Goal: Task Accomplishment & Management: Manage account settings

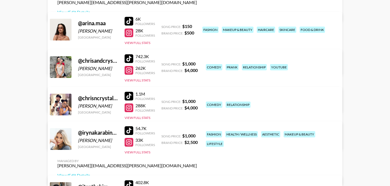
scroll to position [89, 0]
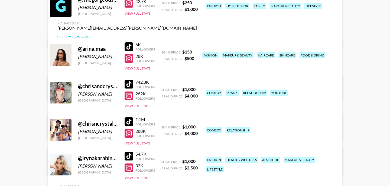
click at [197, 126] on link "View/Edit Details" at bounding box center [127, 128] width 140 height 5
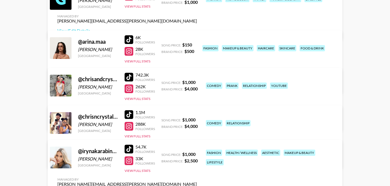
scroll to position [110, 0]
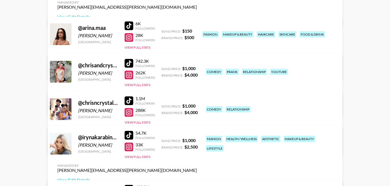
click at [197, 105] on link "View/Edit Details" at bounding box center [127, 107] width 140 height 5
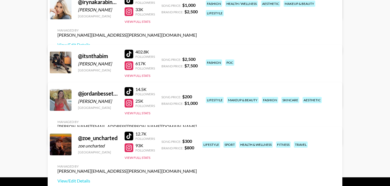
scroll to position [248, 0]
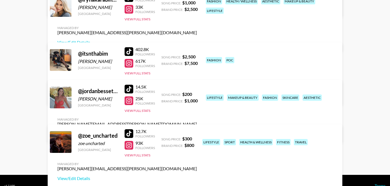
click at [197, 131] on link "View/Edit Details" at bounding box center [127, 133] width 140 height 5
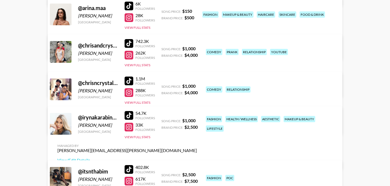
scroll to position [126, 0]
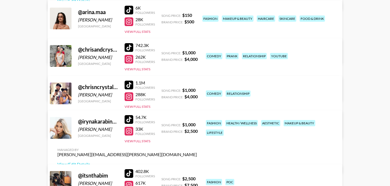
click at [197, 52] on link "View/Edit Details" at bounding box center [127, 54] width 140 height 5
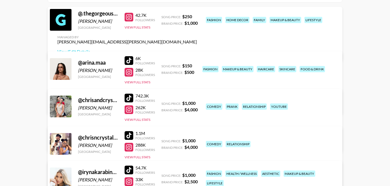
scroll to position [67, 0]
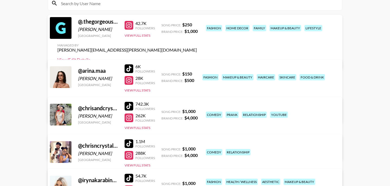
click at [197, 57] on link "View/Edit Details" at bounding box center [127, 59] width 140 height 5
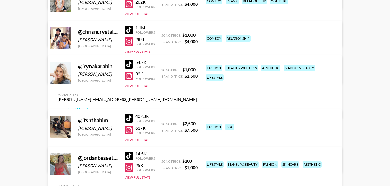
scroll to position [207, 0]
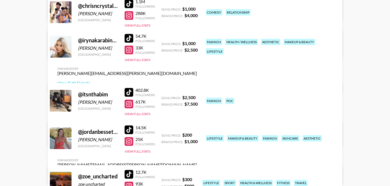
click at [201, 116] on div "Managed By bernadine.vanniekerk@grail-talent.com View/Edit Details" at bounding box center [127, 130] width 148 height 28
click at [197, 134] on link "View/Edit Details" at bounding box center [127, 136] width 140 height 5
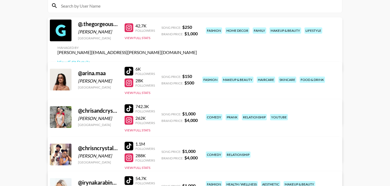
scroll to position [61, 0]
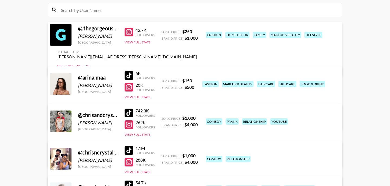
click at [197, 64] on link "View/Edit Details" at bounding box center [127, 66] width 140 height 5
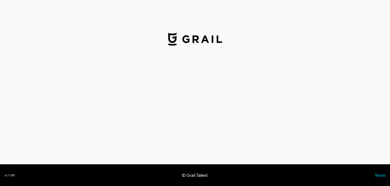
select select "USD"
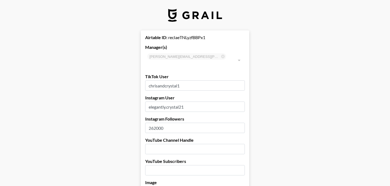
drag, startPoint x: 185, startPoint y: 77, endPoint x: 117, endPoint y: 76, distance: 67.5
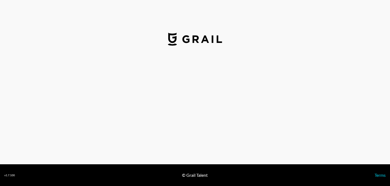
select select "USD"
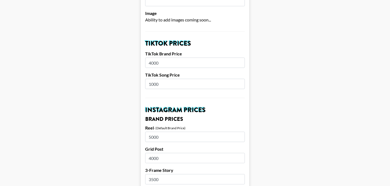
scroll to position [180, 0]
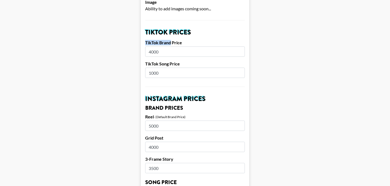
drag, startPoint x: 145, startPoint y: 34, endPoint x: 171, endPoint y: 35, distance: 25.5
click at [171, 40] on label "TikTok Brand Price" at bounding box center [195, 42] width 100 height 5
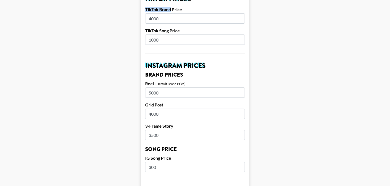
scroll to position [218, 0]
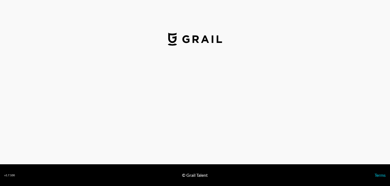
select select "USD"
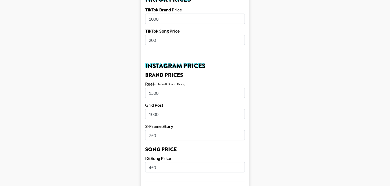
scroll to position [213, 0]
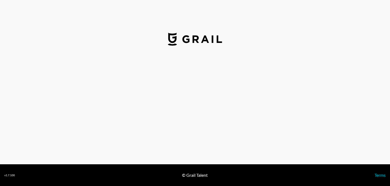
select select "USD"
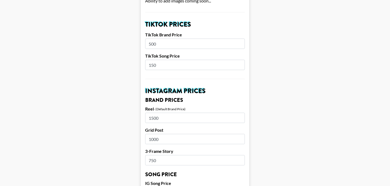
scroll to position [201, 0]
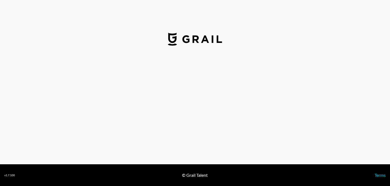
select select "USD"
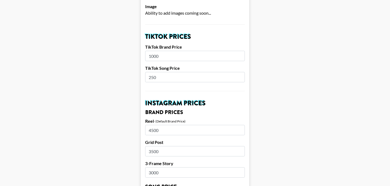
scroll to position [174, 0]
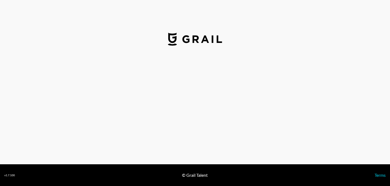
select select "USD"
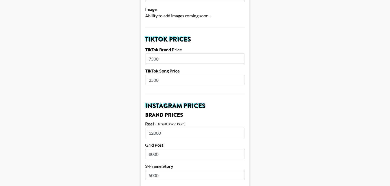
scroll to position [173, 0]
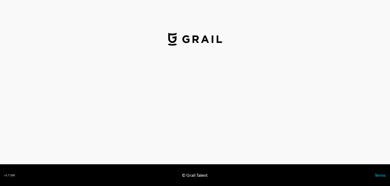
select select "USD"
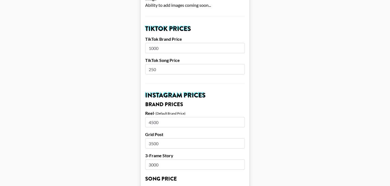
scroll to position [183, 0]
